Goal: Information Seeking & Learning: Learn about a topic

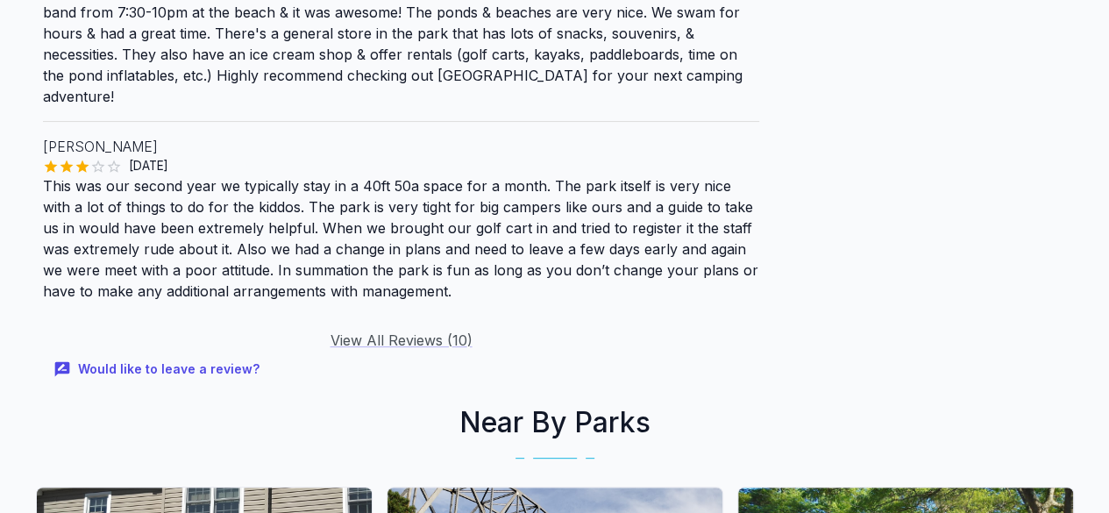
scroll to position [3771, 0]
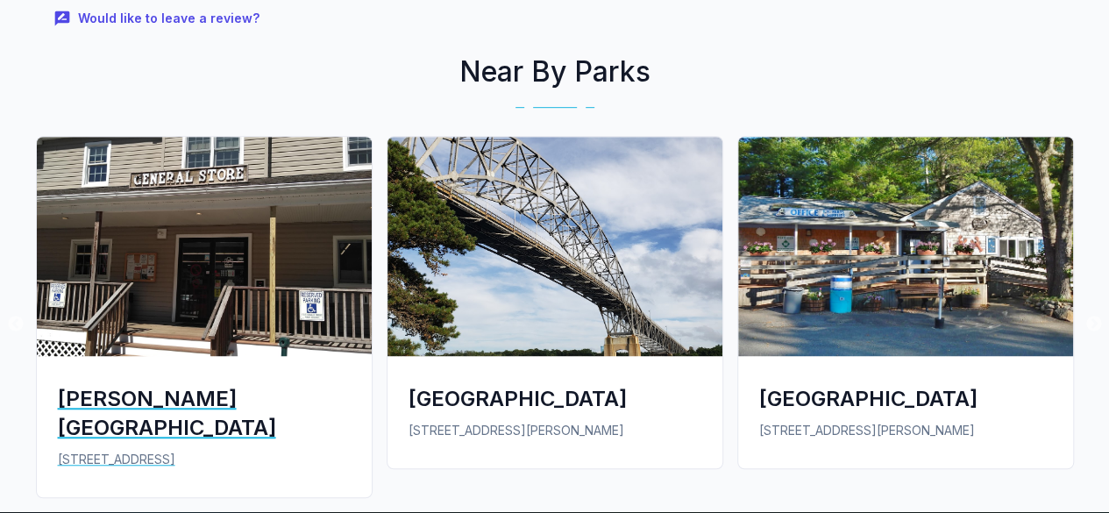
click at [225, 225] on img at bounding box center [204, 246] width 335 height 219
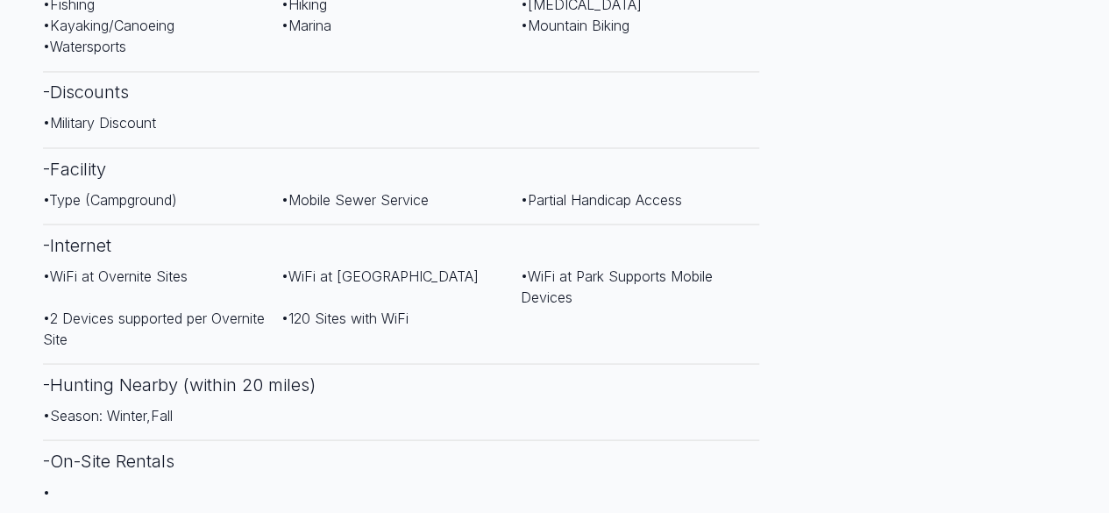
scroll to position [1666, 0]
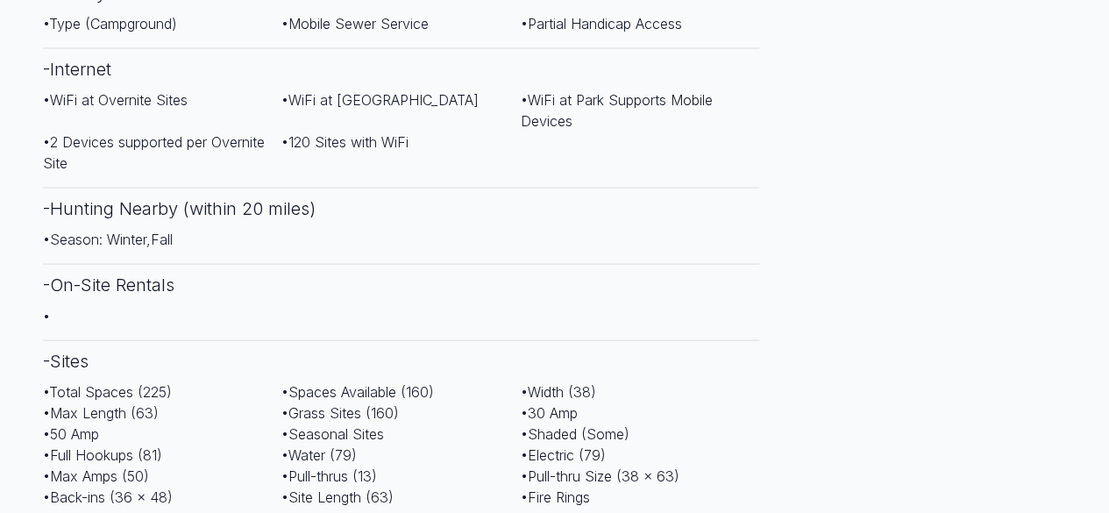
drag, startPoint x: 0, startPoint y: 250, endPoint x: 0, endPoint y: 137, distance: 113.1
click at [0, 137] on main "Are you the owner for this park? Make it a featured listing and be seen in the …" at bounding box center [554, 262] width 1109 height 3711
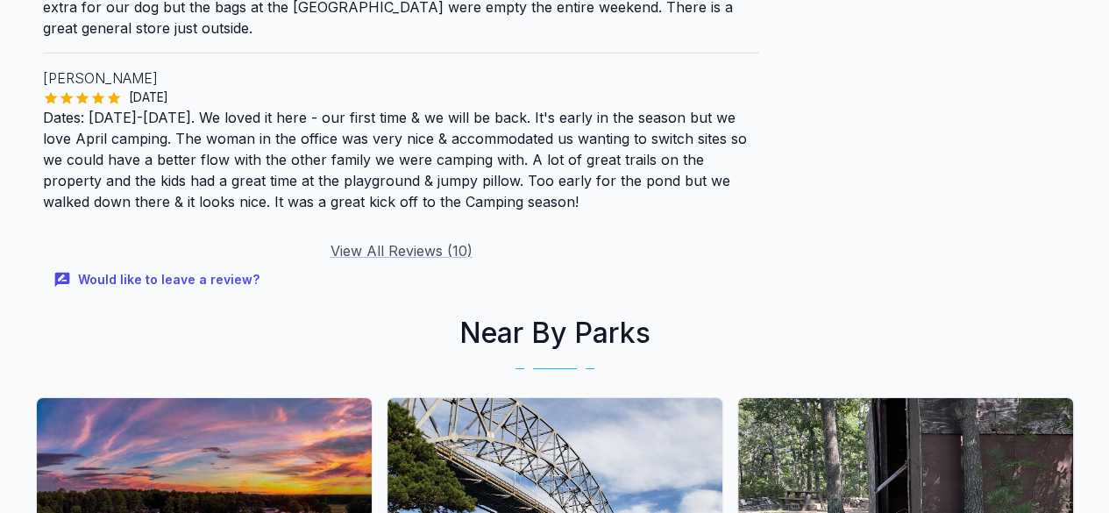
scroll to position [3245, 0]
